Goal: Transaction & Acquisition: Purchase product/service

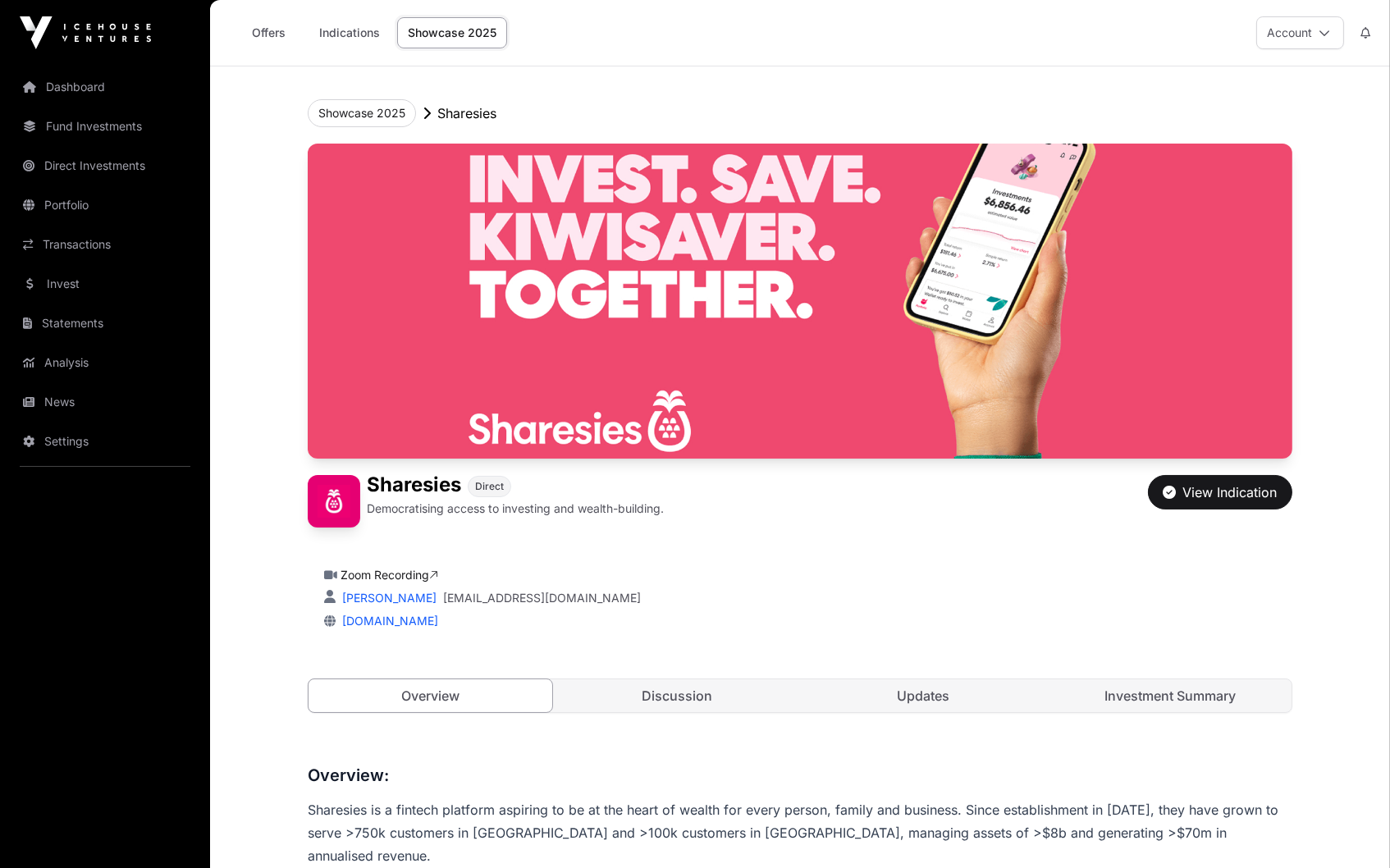
click at [1326, 24] on button "Account" at bounding box center [1300, 33] width 88 height 33
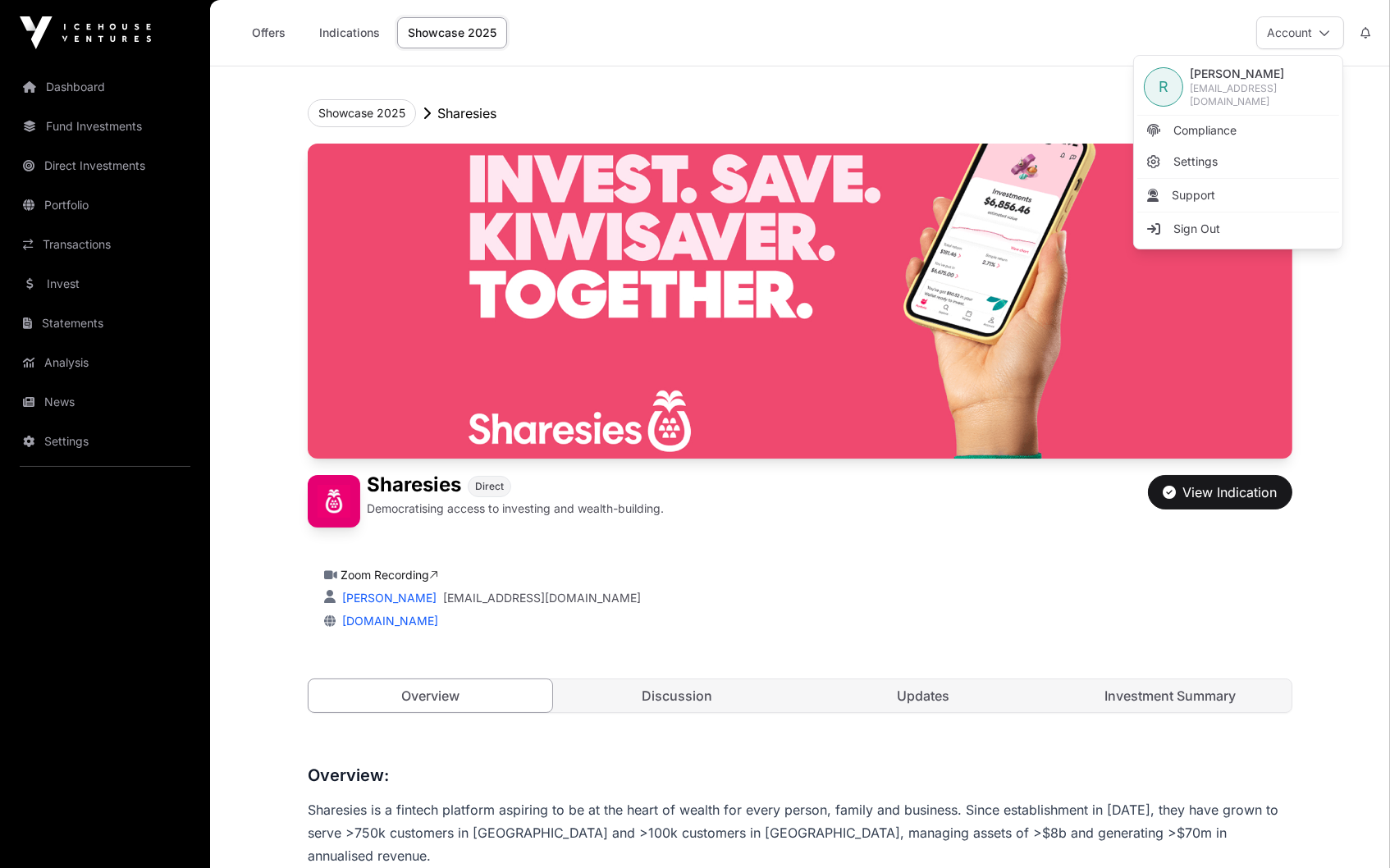
click at [922, 74] on header "Showcase 2025 Sharesies Sharesies Direct Democratising access to investing and …" at bounding box center [800, 406] width 985 height 679
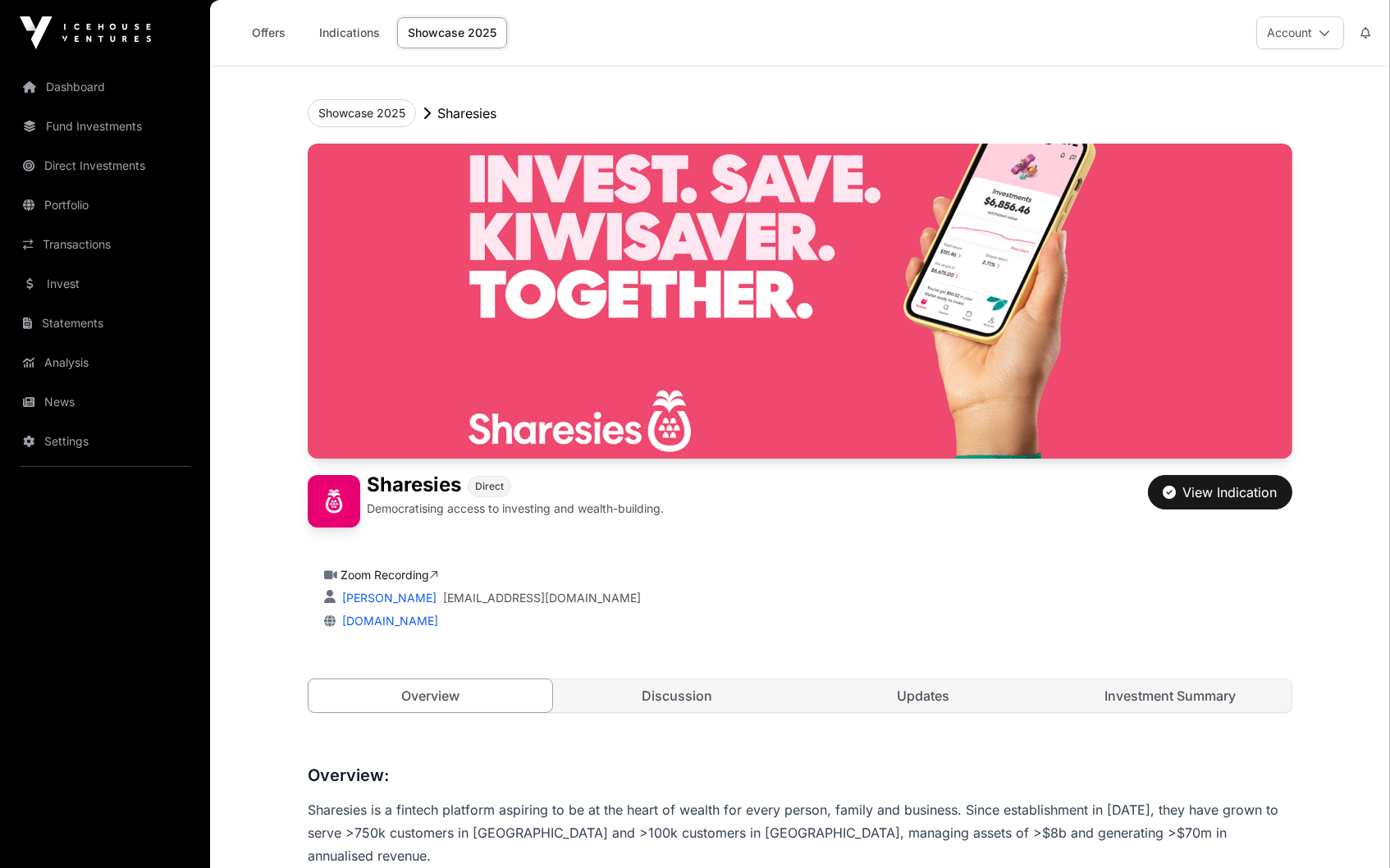
click at [1256, 496] on div "View Indication" at bounding box center [1220, 492] width 114 height 20
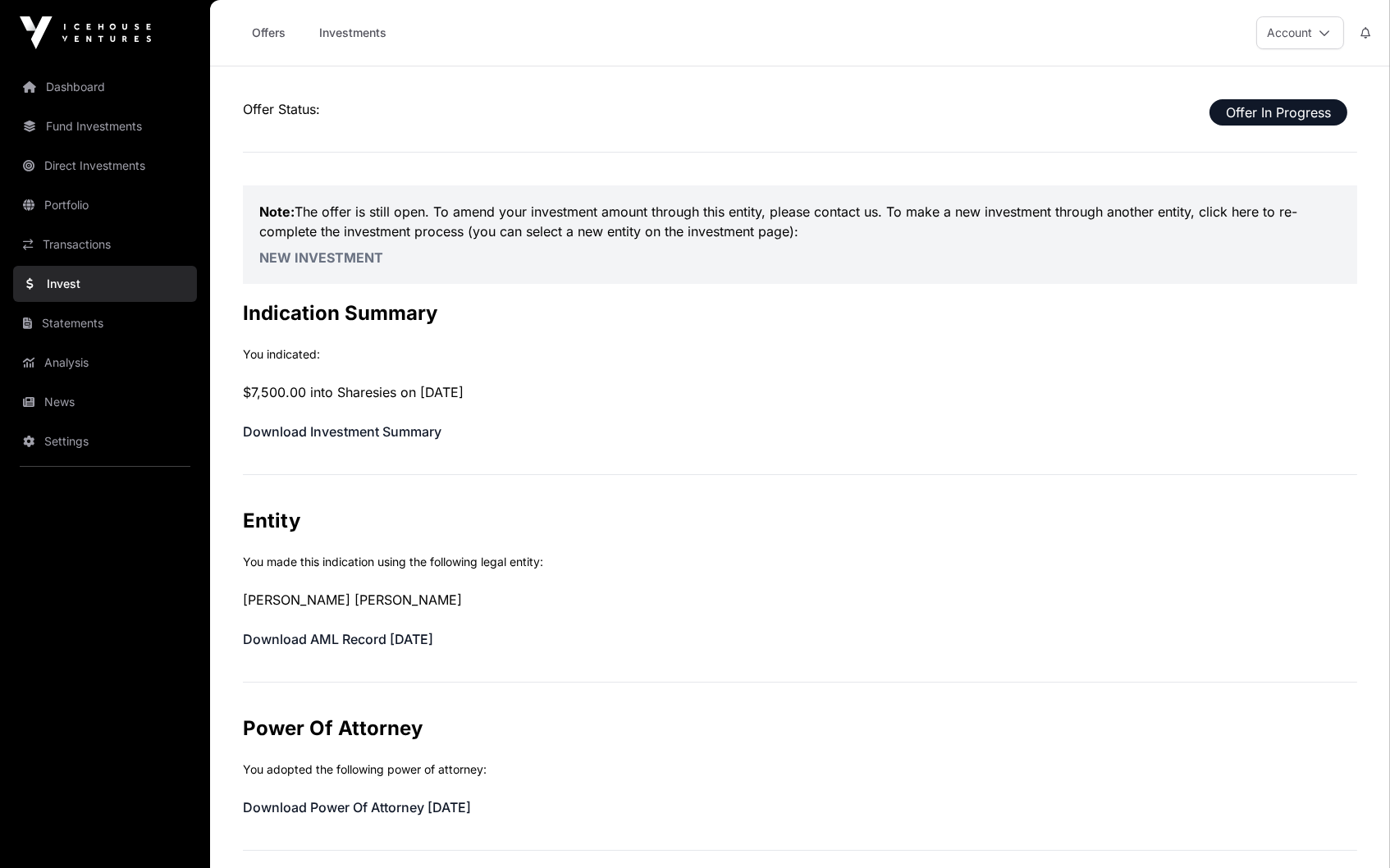
click at [347, 388] on p "$7,500.00 into Sharesies on [DATE]" at bounding box center [800, 392] width 1114 height 20
click at [347, 427] on link "Download Investment Summary" at bounding box center [342, 431] width 198 height 17
click at [1265, 117] on span "Offer In Progress" at bounding box center [1278, 112] width 138 height 26
click at [95, 270] on link "Invest" at bounding box center [104, 284] width 183 height 36
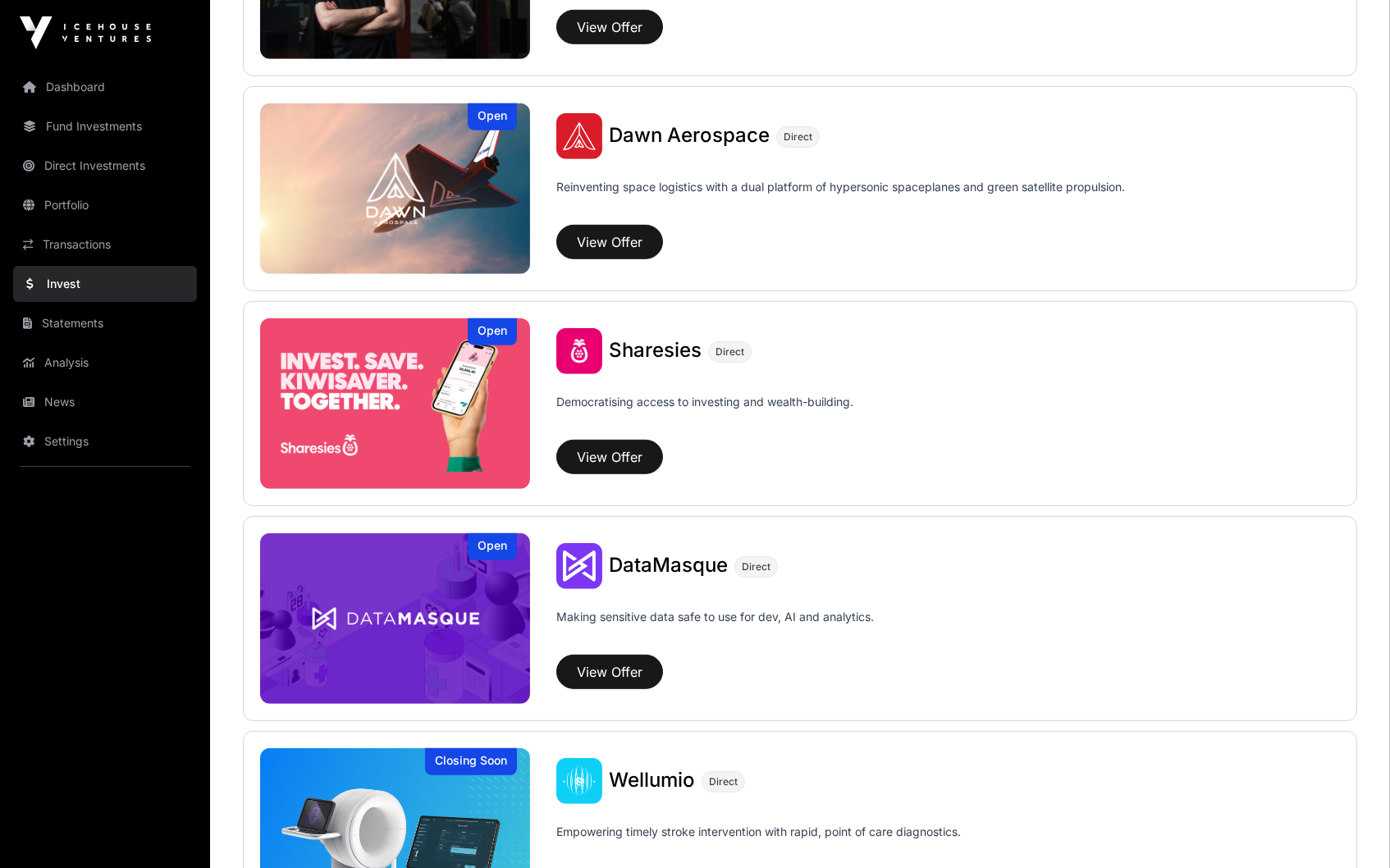
scroll to position [1845, 0]
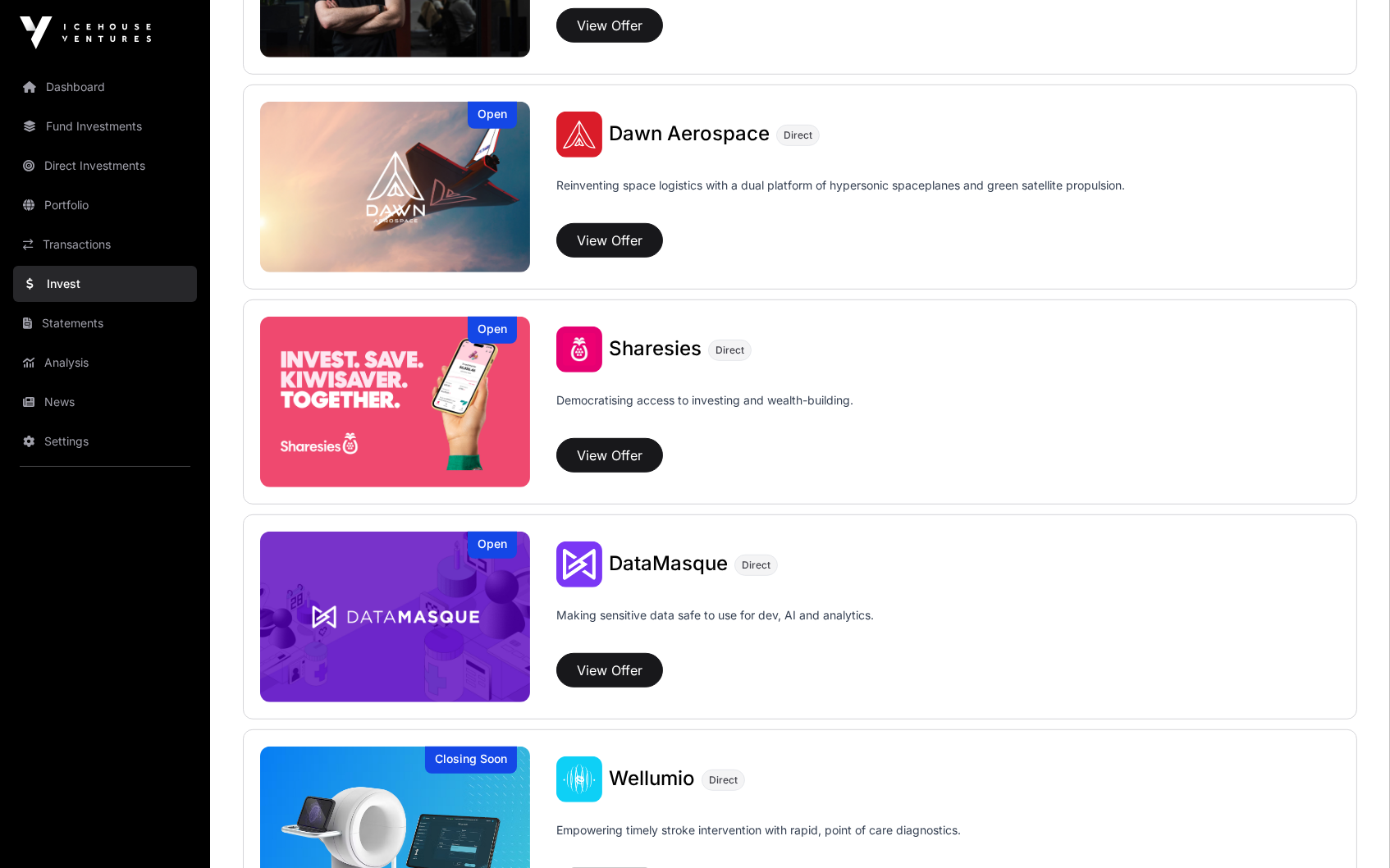
click at [616, 468] on button "View Offer" at bounding box center [609, 455] width 107 height 35
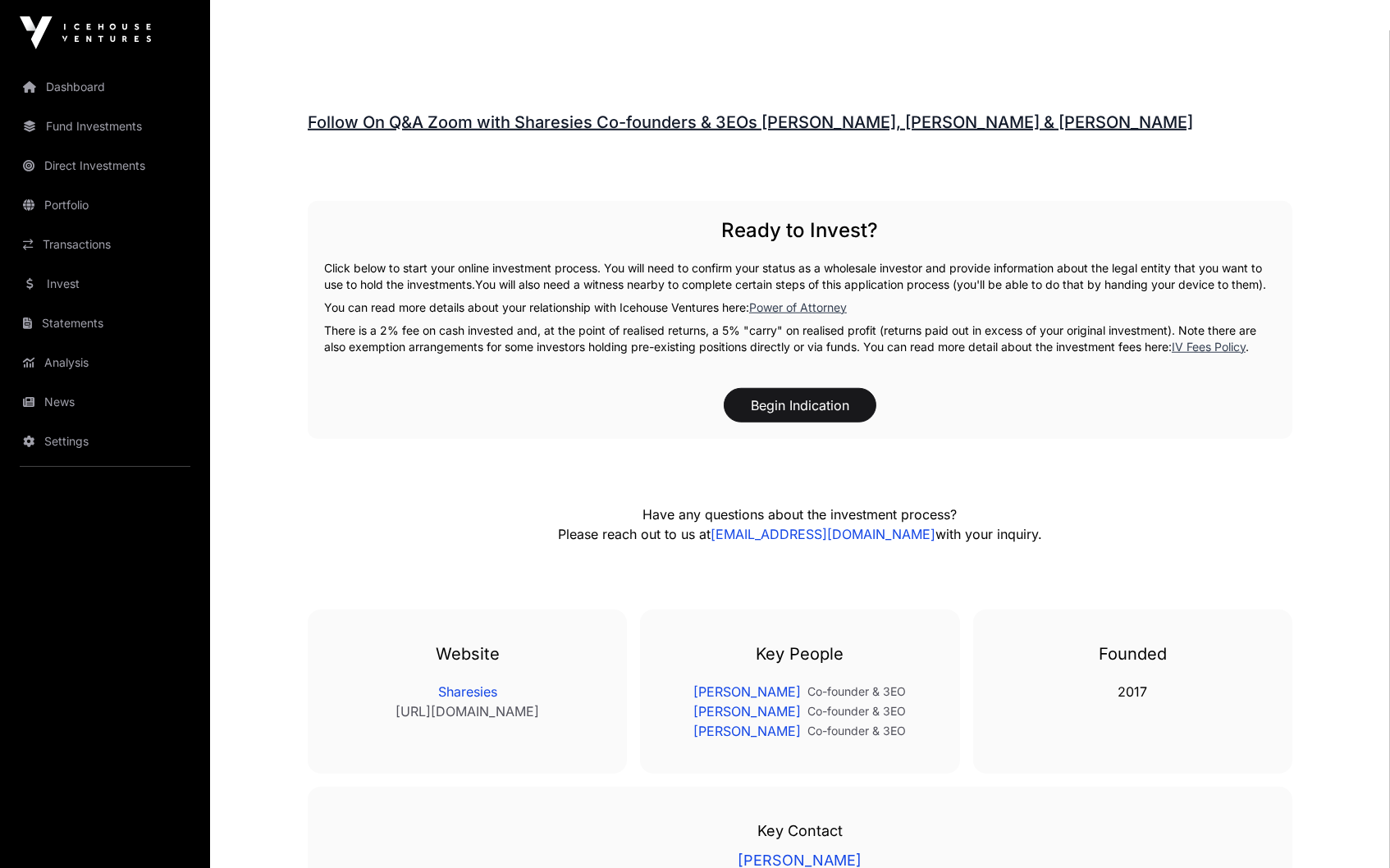
scroll to position [2665, 0]
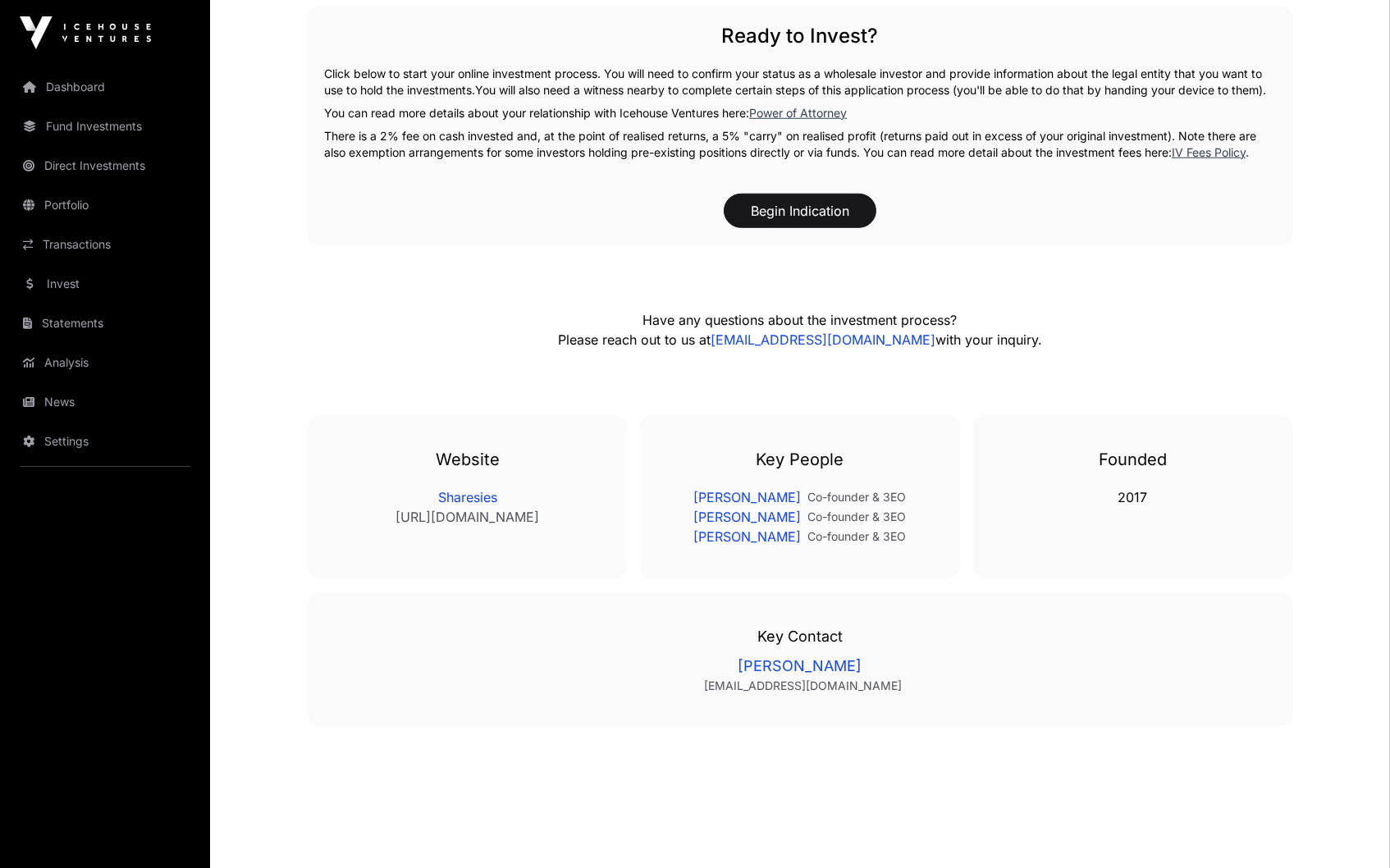
click at [815, 194] on button "Begin Indication" at bounding box center [801, 211] width 153 height 35
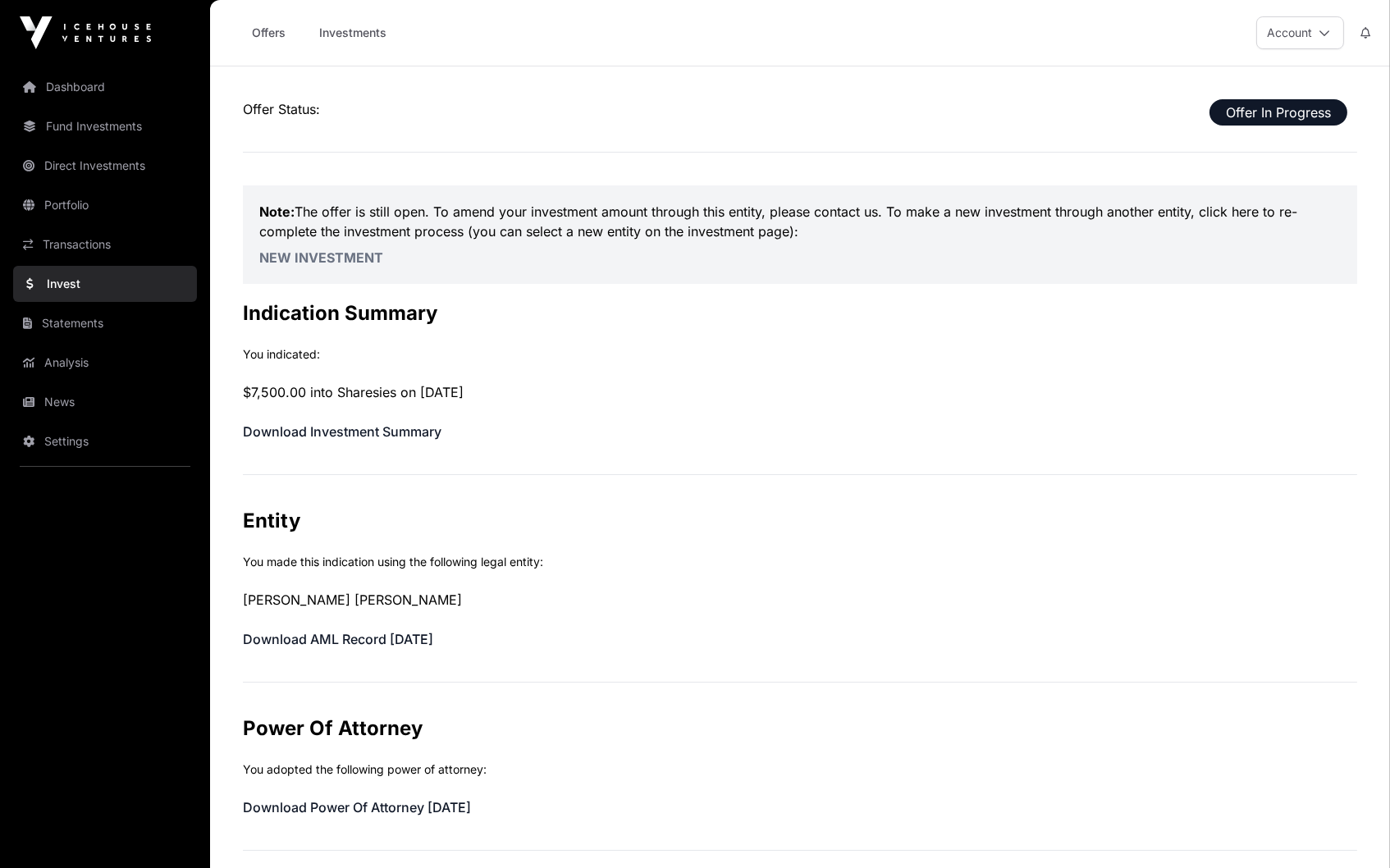
click at [354, 259] on link "New Investment" at bounding box center [321, 257] width 124 height 17
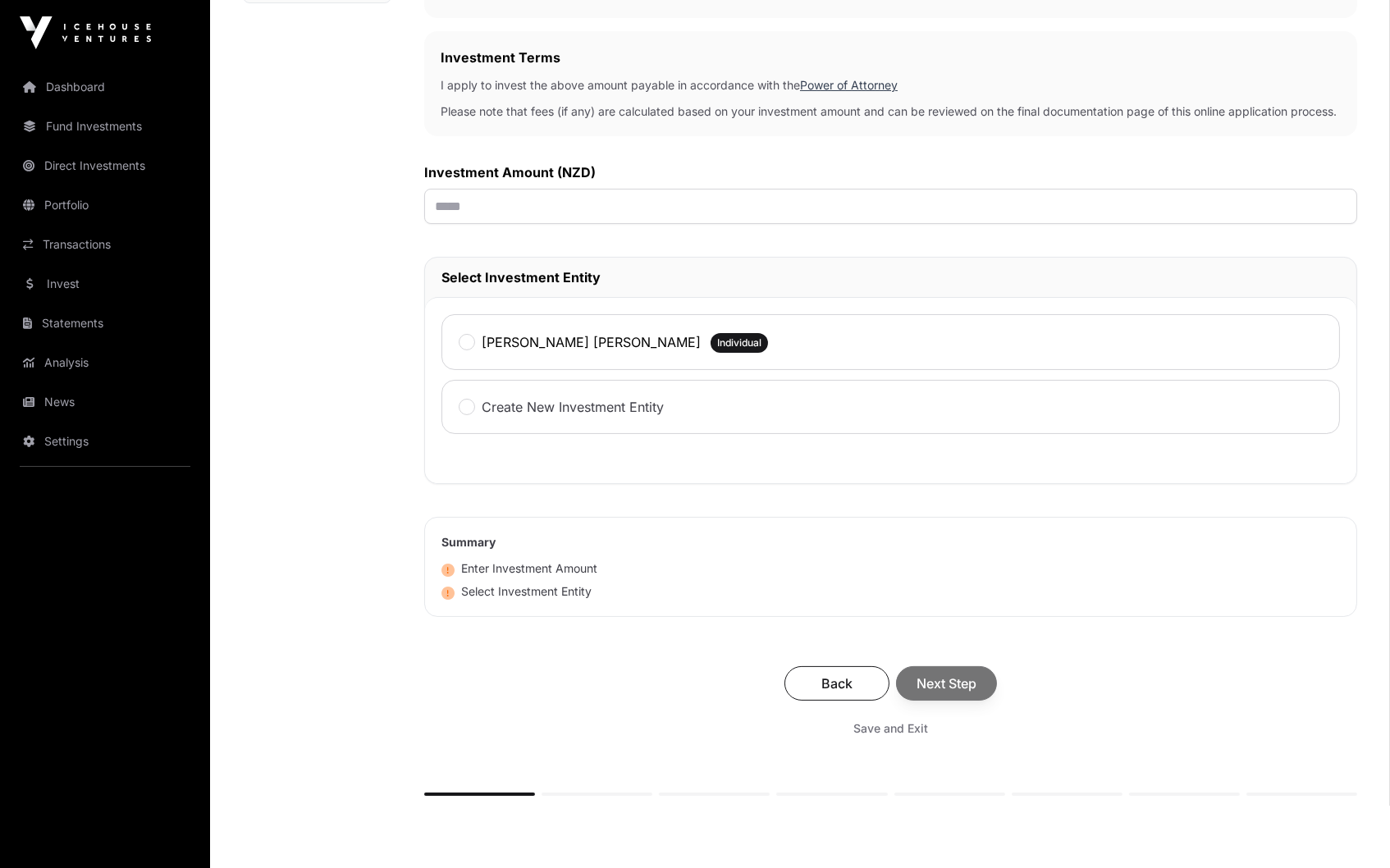
scroll to position [479, 0]
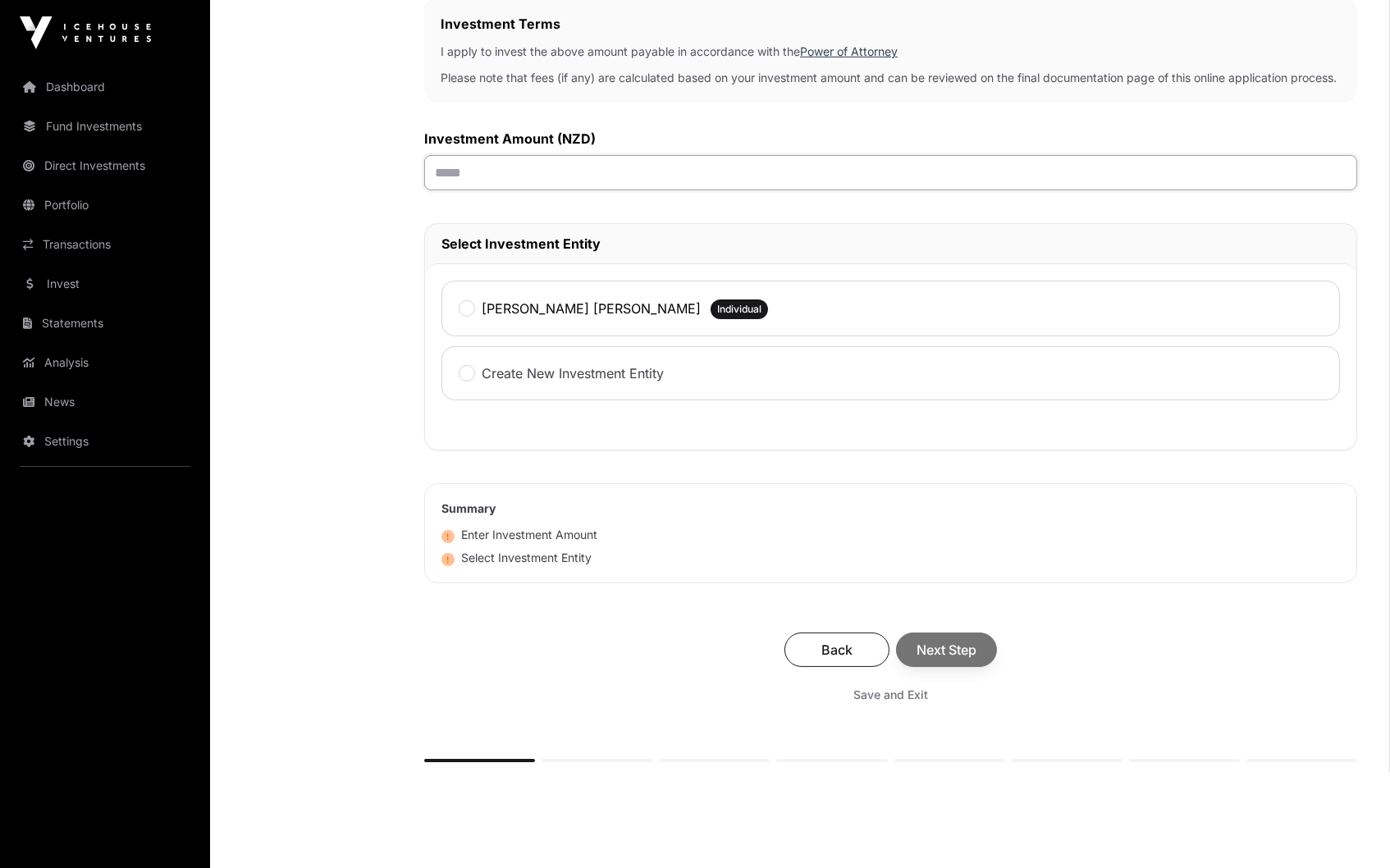
click at [482, 182] on input "text" at bounding box center [890, 172] width 933 height 36
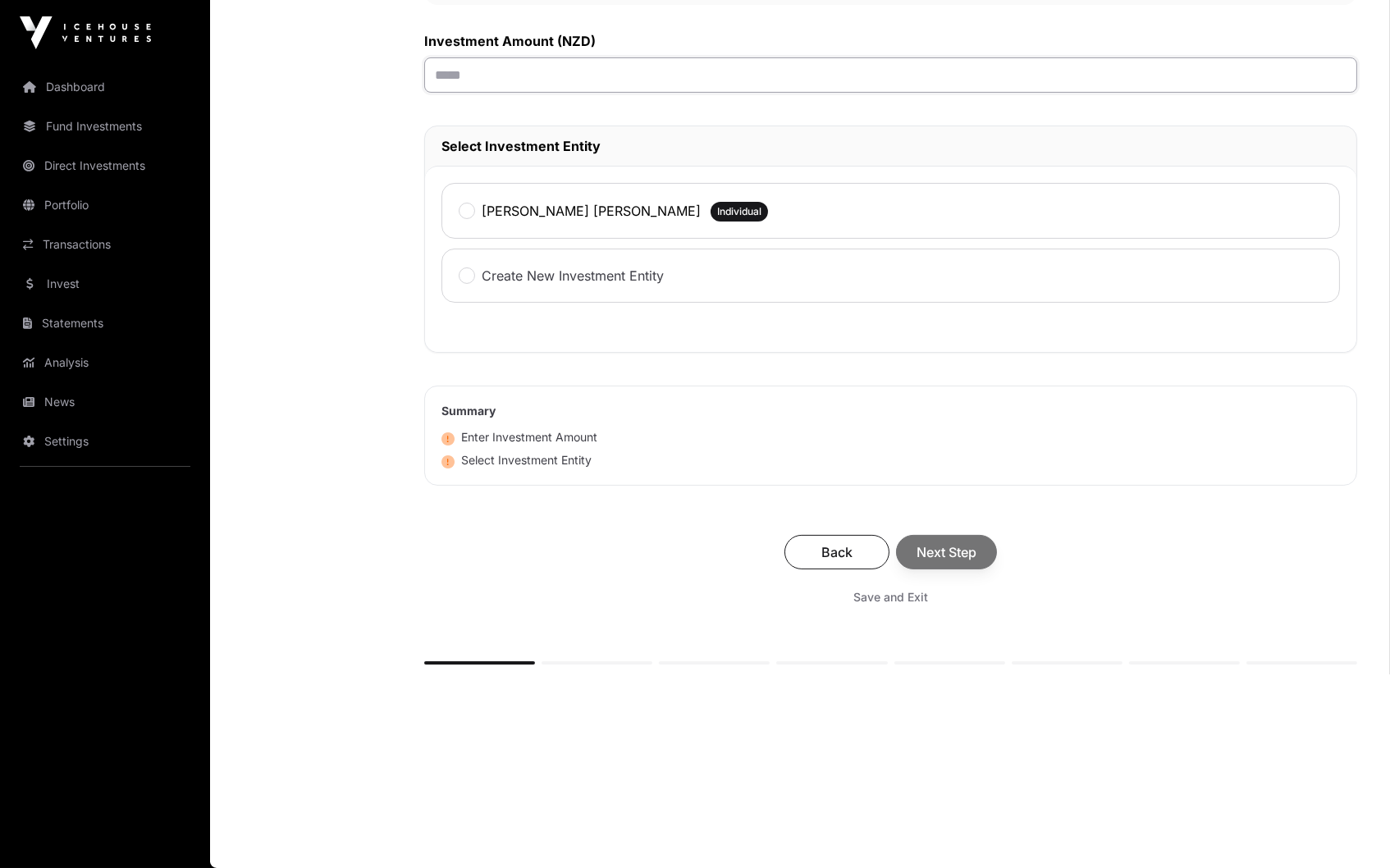
scroll to position [578, 0]
click at [896, 599] on span "Save and Exit" at bounding box center [891, 597] width 75 height 17
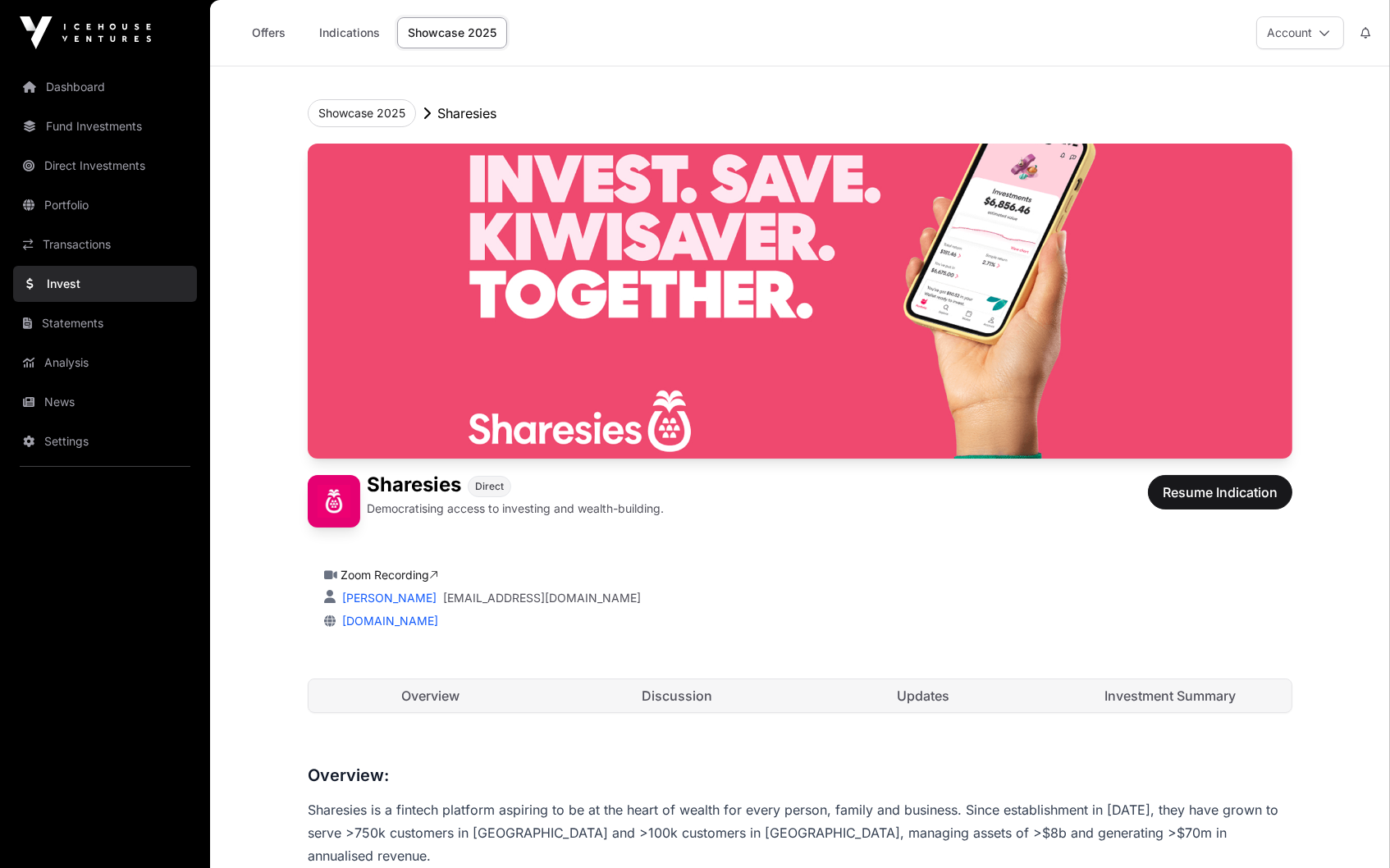
click at [81, 80] on link "Dashboard" at bounding box center [104, 87] width 183 height 36
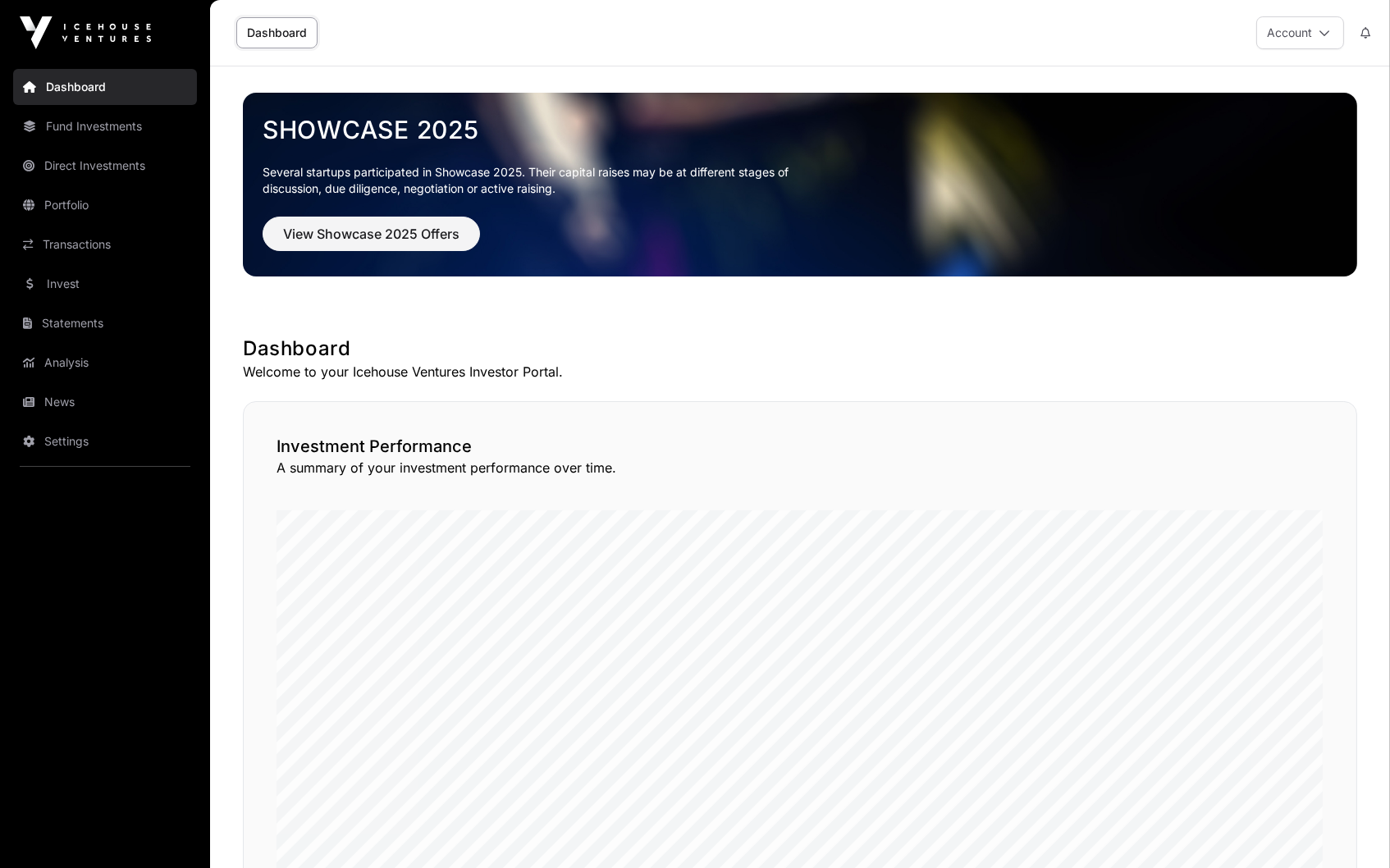
click at [374, 261] on div "Showcase 2025 Several startups participated in Showcase 2025. Their capital rai…" at bounding box center [801, 182] width 1088 height 161
click at [376, 247] on button "View Showcase 2025 Offers" at bounding box center [371, 234] width 217 height 35
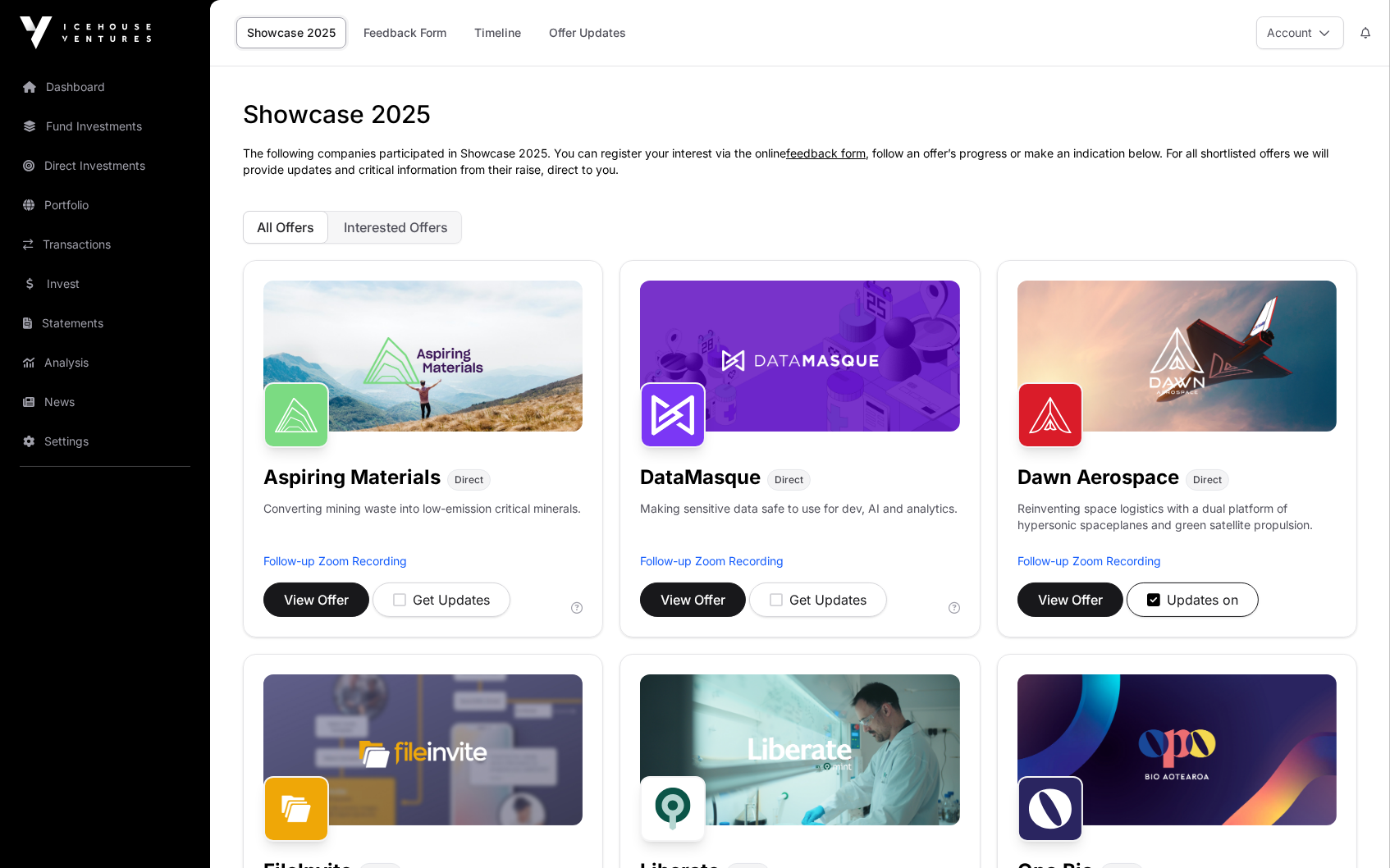
click at [370, 226] on span "Interested Offers" at bounding box center [396, 227] width 104 height 17
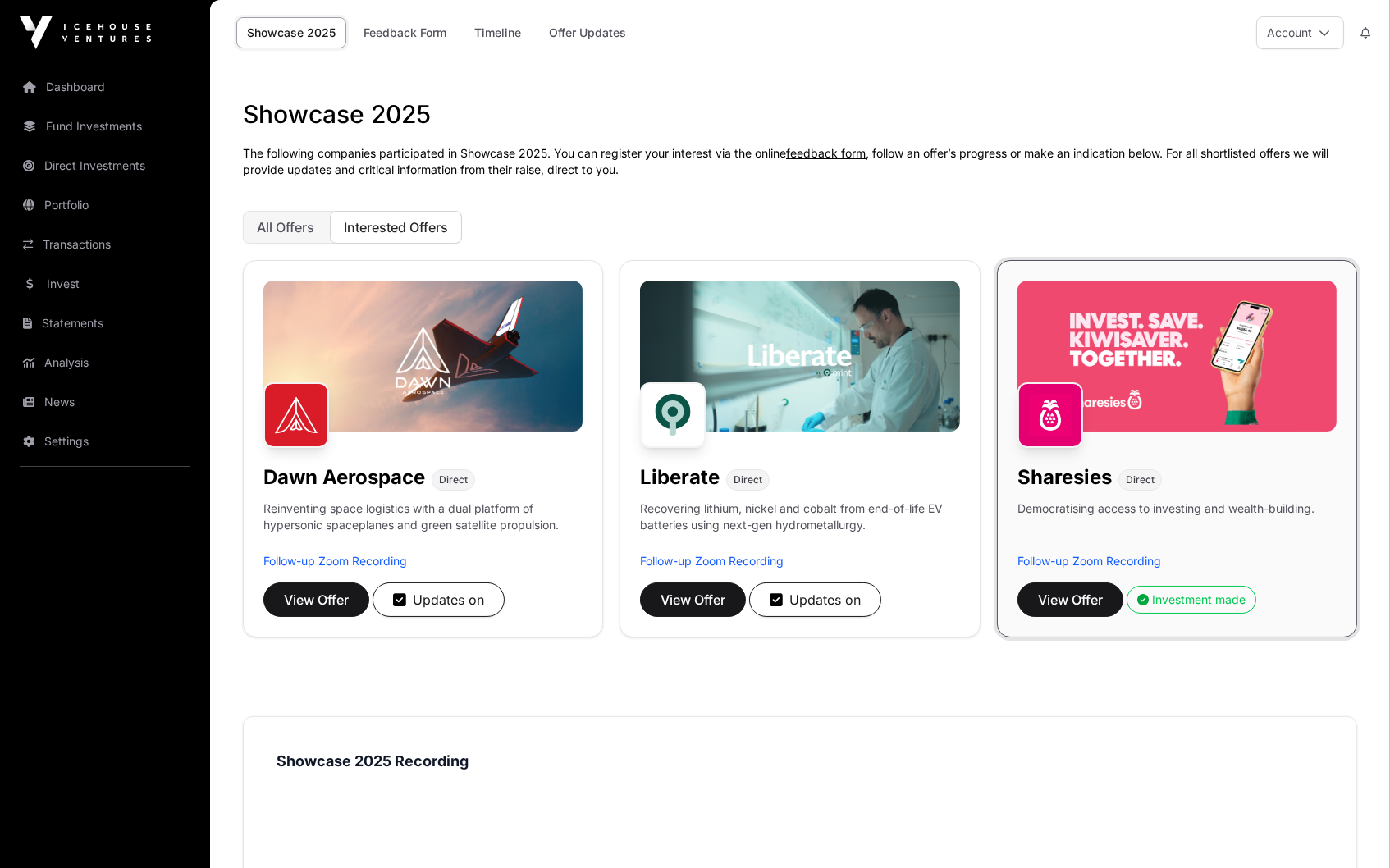
click at [309, 219] on span "All Offers" at bounding box center [285, 227] width 57 height 17
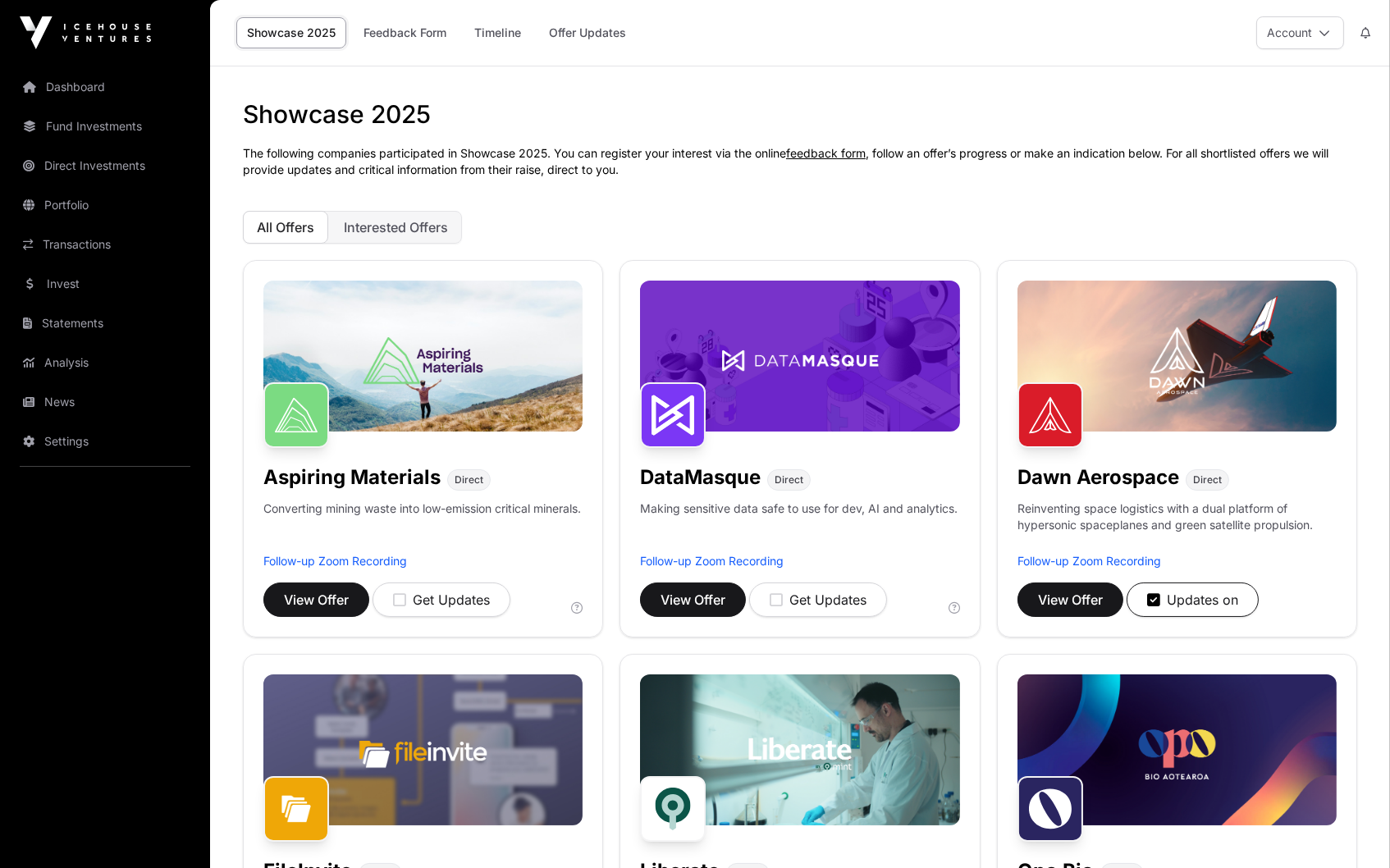
click at [411, 219] on span "Interested Offers" at bounding box center [396, 227] width 104 height 17
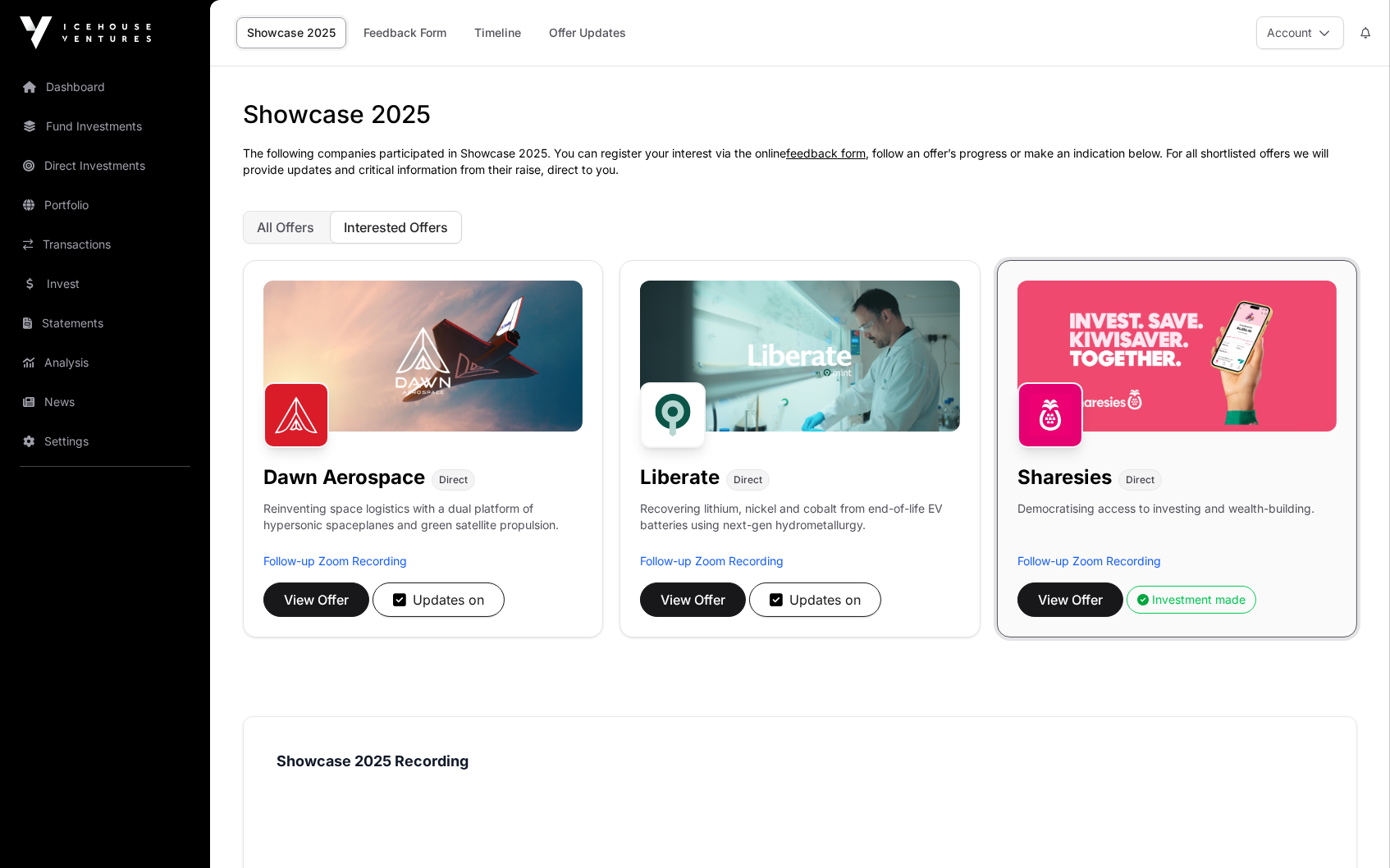
click at [264, 219] on span "All Offers" at bounding box center [285, 227] width 57 height 17
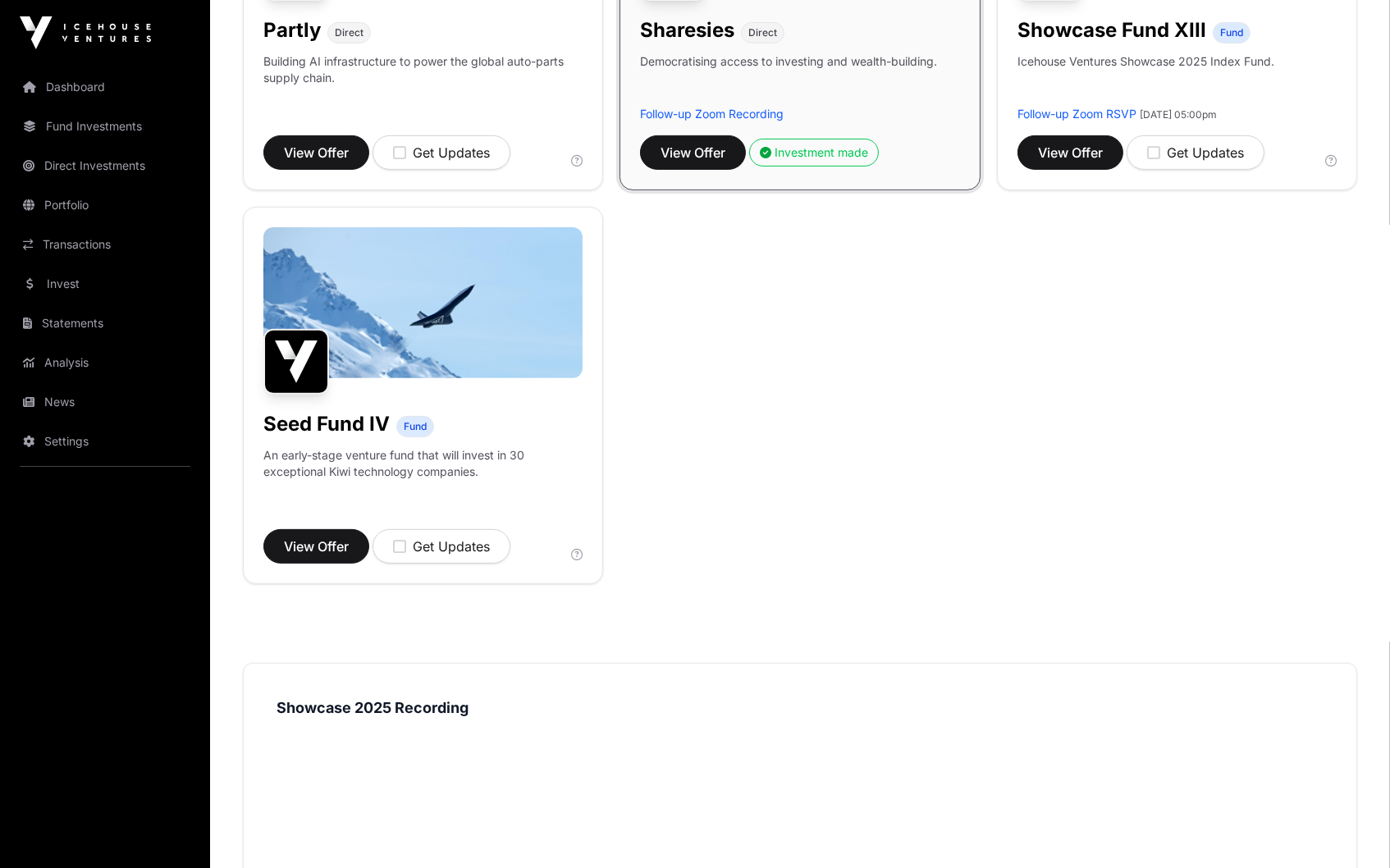
scroll to position [1235, 0]
click at [305, 536] on span "View Offer" at bounding box center [316, 546] width 65 height 20
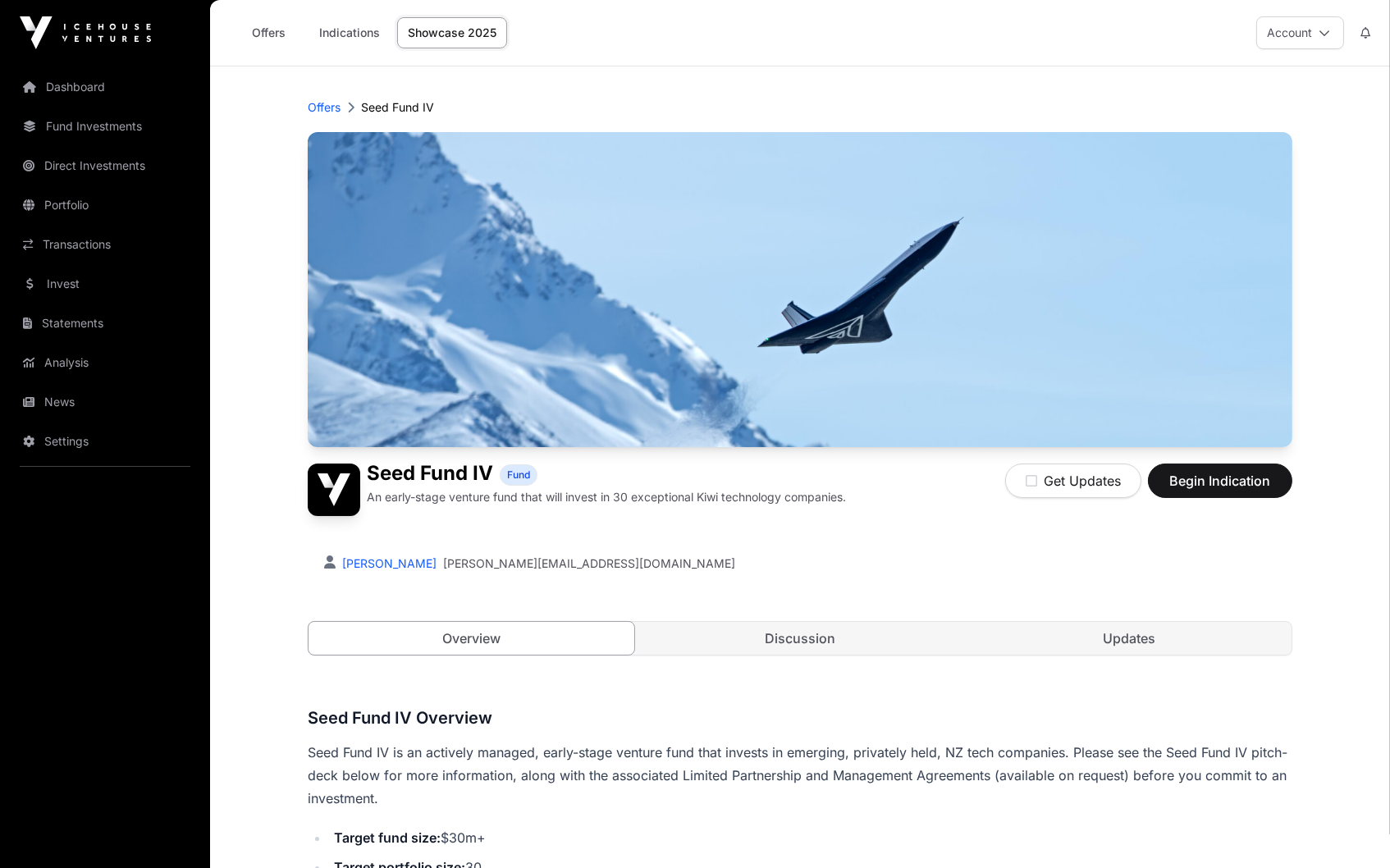
click at [100, 36] on img at bounding box center [85, 33] width 131 height 33
